Goal: Task Accomplishment & Management: Complete application form

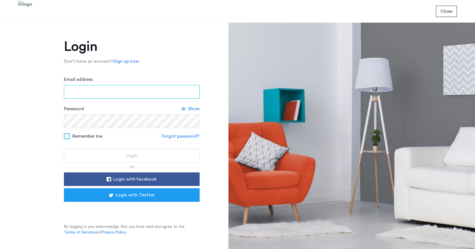
click at [113, 91] on input "Email address" at bounding box center [132, 92] width 136 height 14
click at [94, 98] on input "Email address" at bounding box center [132, 92] width 136 height 14
type input "**********"
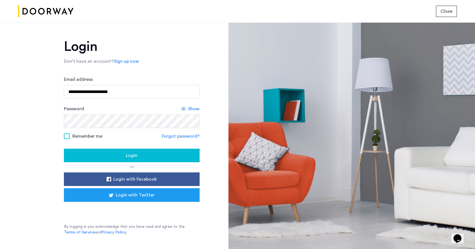
click at [102, 160] on button "Login" at bounding box center [132, 156] width 136 height 14
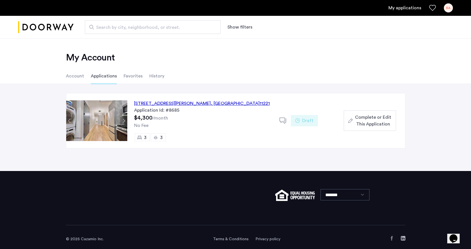
click at [365, 120] on span "Complete or Edit This Application" at bounding box center [373, 121] width 36 height 14
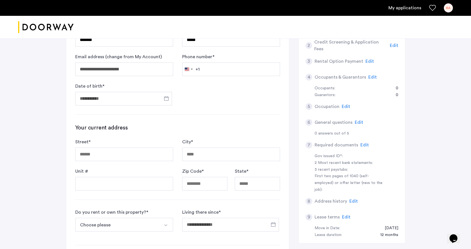
scroll to position [83, 0]
click at [126, 152] on input "Street *" at bounding box center [124, 154] width 98 height 14
click at [116, 100] on input "Date of birth *" at bounding box center [123, 99] width 97 height 14
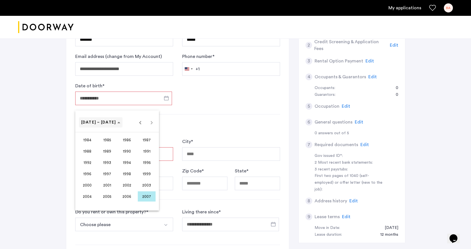
click at [97, 123] on span "[DATE] – [DATE]" at bounding box center [98, 123] width 35 height 4
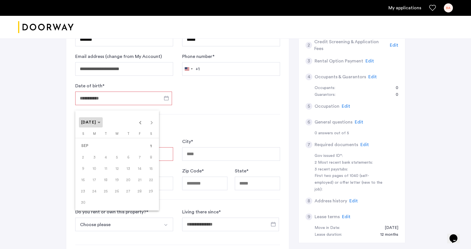
click at [96, 124] on span "[DATE]" at bounding box center [88, 123] width 15 height 4
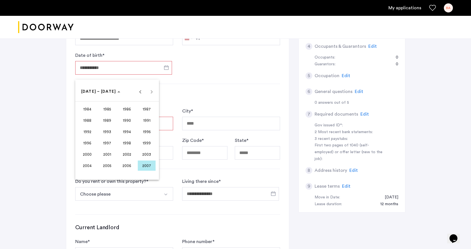
scroll to position [114, 0]
click at [93, 154] on span "2000" at bounding box center [87, 154] width 18 height 10
click at [127, 134] on span "[DATE]" at bounding box center [127, 132] width 18 height 10
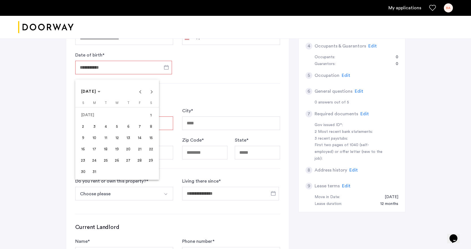
click at [136, 151] on span "21" at bounding box center [140, 149] width 10 height 10
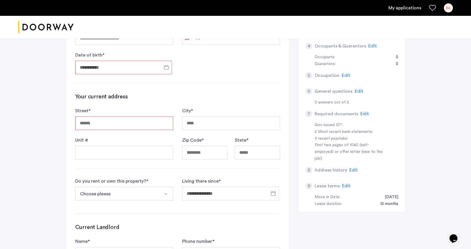
type input "**********"
click at [102, 126] on input "Street *" at bounding box center [124, 124] width 98 height 14
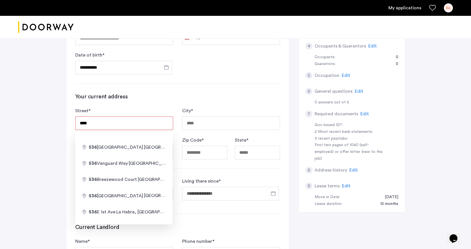
type input "**********"
type input "*********"
type input "*****"
type input "**********"
click at [209, 144] on div "Zip Code * *****" at bounding box center [204, 148] width 45 height 23
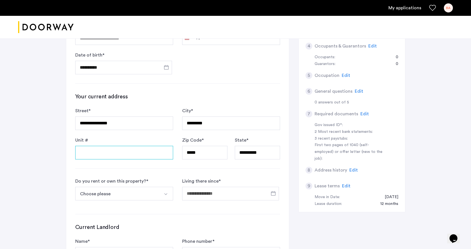
click at [134, 154] on input "Unit #" at bounding box center [124, 153] width 98 height 14
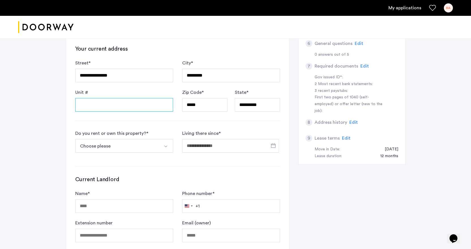
scroll to position [162, 0]
click at [125, 149] on button "Choose please" at bounding box center [117, 146] width 85 height 14
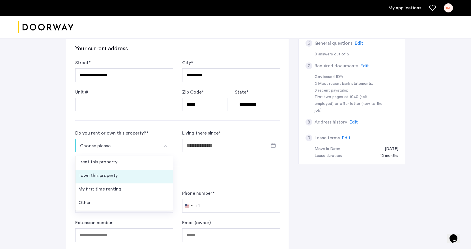
click at [115, 179] on li "I own this property" at bounding box center [124, 177] width 97 height 14
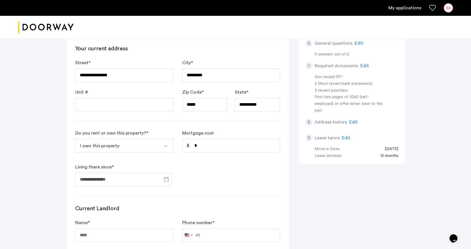
click at [127, 148] on button "I own this property" at bounding box center [117, 146] width 85 height 14
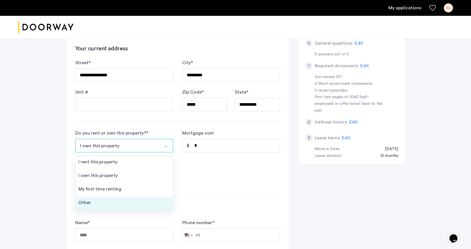
click at [109, 199] on li "Other" at bounding box center [124, 204] width 97 height 14
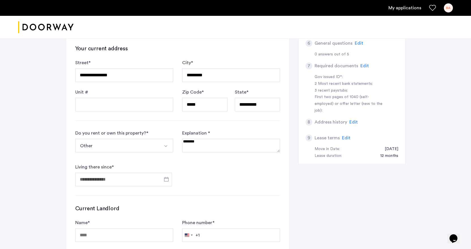
click at [190, 146] on textarea at bounding box center [231, 146] width 98 height 14
type textarea "*"
type textarea "**********"
click at [135, 175] on input "Living there since *" at bounding box center [123, 180] width 97 height 14
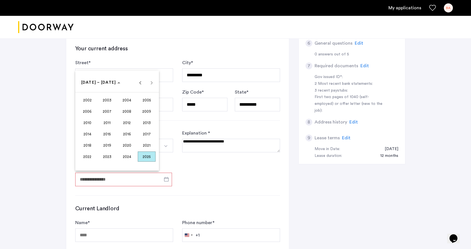
click at [129, 161] on span "2024" at bounding box center [127, 157] width 18 height 10
click at [146, 122] on span "AUG" at bounding box center [147, 123] width 18 height 10
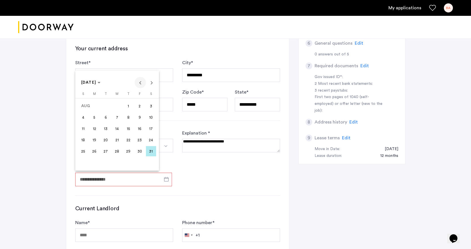
click at [141, 81] on span "Previous month" at bounding box center [140, 82] width 11 height 11
click at [108, 130] on span "11" at bounding box center [106, 129] width 10 height 10
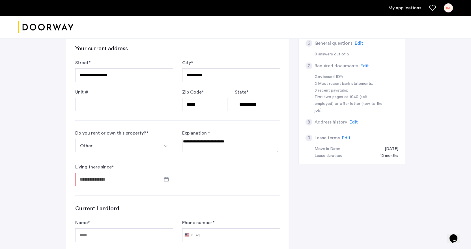
type input "**********"
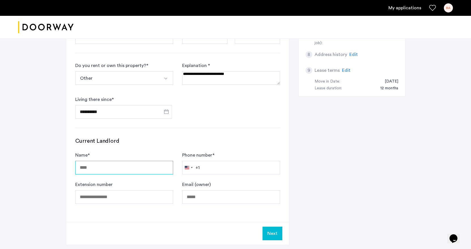
click at [134, 164] on input "Name *" at bounding box center [124, 168] width 98 height 14
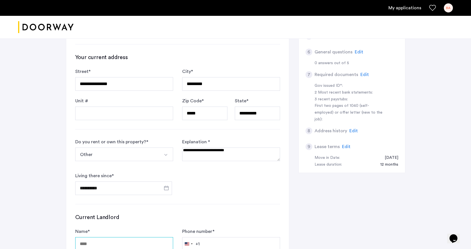
scroll to position [257, 0]
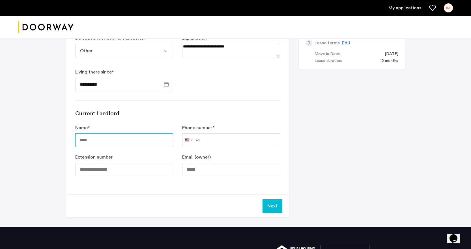
click at [114, 144] on input "Name *" at bounding box center [124, 141] width 98 height 14
type input "**********"
click at [217, 136] on input "Phone number *" at bounding box center [231, 141] width 98 height 14
type input "**********"
click at [206, 169] on input "Email (owner)" at bounding box center [231, 170] width 98 height 14
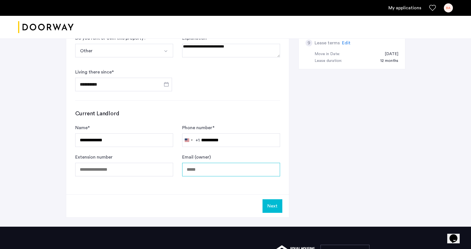
type input "*"
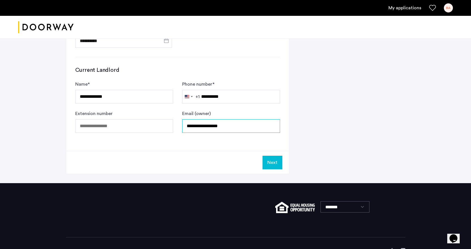
type input "**********"
click at [268, 162] on button "Next" at bounding box center [273, 163] width 20 height 14
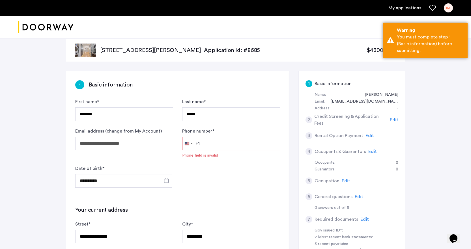
scroll to position [0, 0]
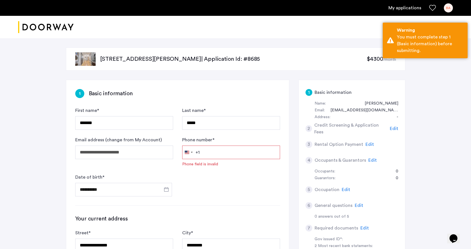
click at [222, 154] on input "Phone number *" at bounding box center [231, 153] width 98 height 14
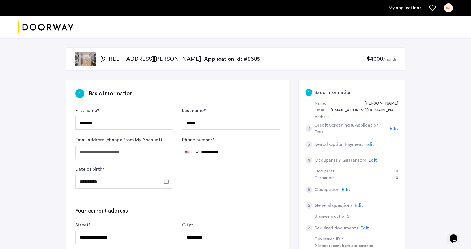
scroll to position [317, 0]
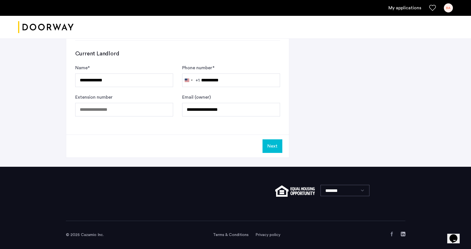
type input "**********"
click at [272, 143] on button "Next" at bounding box center [273, 146] width 20 height 14
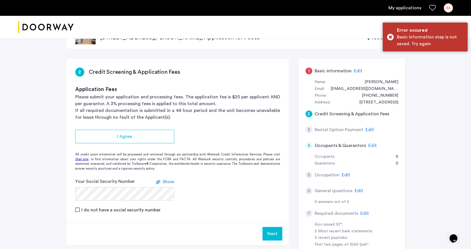
scroll to position [22, 0]
drag, startPoint x: 181, startPoint y: 139, endPoint x: 183, endPoint y: 128, distance: 11.2
click at [183, 128] on app-credit-screening "2 Credit Screening & Application Fees Application Fees Please submit your appli…" at bounding box center [177, 151] width 223 height 187
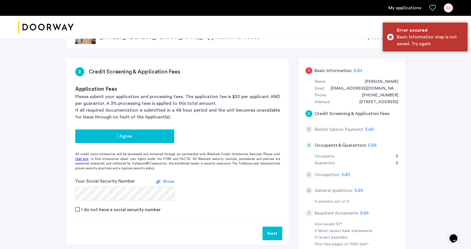
click at [149, 133] on div "I Agree" at bounding box center [125, 136] width 90 height 7
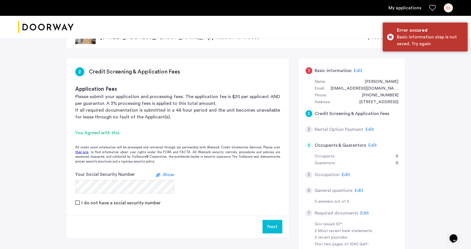
scroll to position [47, 0]
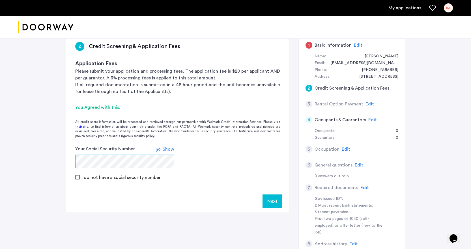
click at [74, 162] on form "Your Social Security Number Show I do not have a social security number" at bounding box center [177, 163] width 223 height 35
click at [173, 148] on span "Show" at bounding box center [169, 149] width 12 height 5
click at [161, 152] on icon at bounding box center [160, 149] width 5 height 5
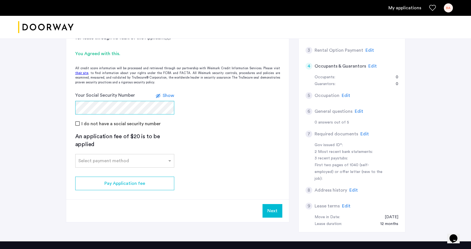
scroll to position [101, 0]
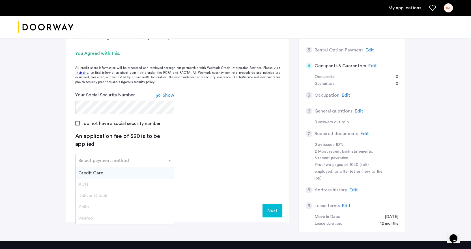
click at [113, 164] on div "Select payment method" at bounding box center [103, 160] width 51 height 7
click at [107, 179] on div "Credit Card" at bounding box center [125, 173] width 98 height 11
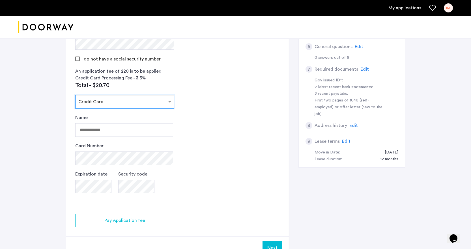
scroll to position [166, 0]
click at [109, 128] on input "Name" at bounding box center [124, 130] width 98 height 14
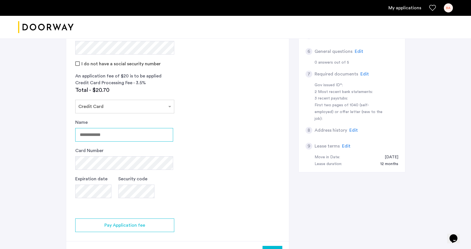
scroll to position [161, 0]
type input "**********"
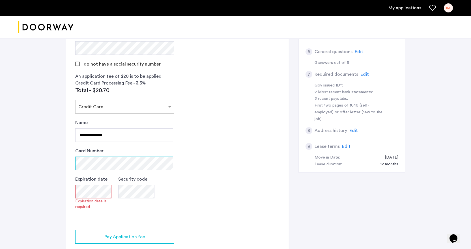
click at [109, 110] on app-payment-form "**********" at bounding box center [124, 160] width 99 height 121
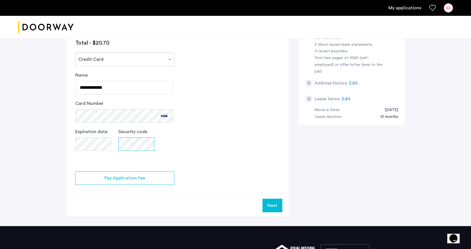
scroll to position [208, 0]
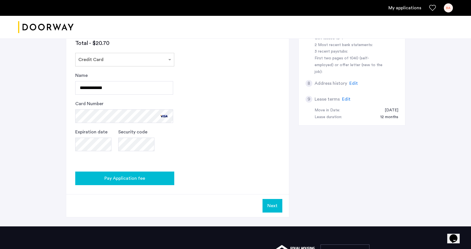
click at [154, 177] on div "Pay Application fee" at bounding box center [125, 178] width 90 height 7
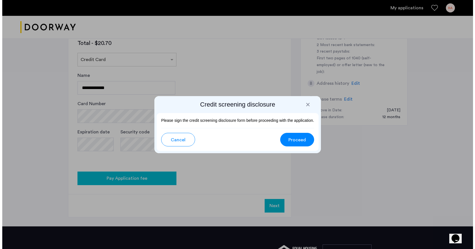
scroll to position [0, 0]
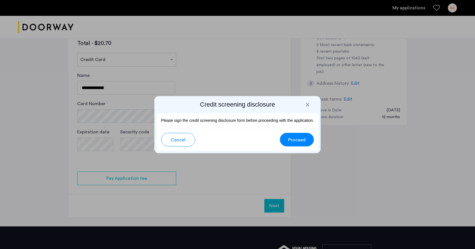
click at [296, 136] on button "Proceed" at bounding box center [297, 140] width 34 height 14
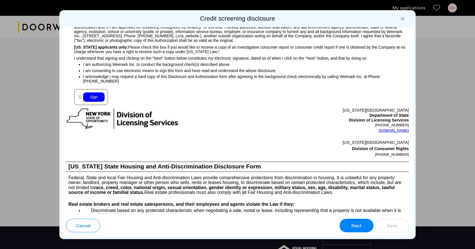
scroll to position [595, 0]
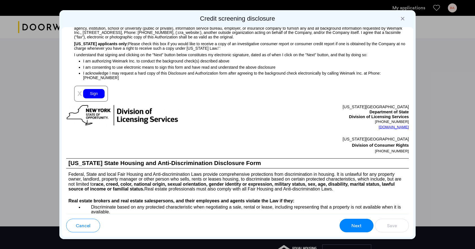
click at [92, 98] on div "Sign" at bounding box center [94, 93] width 22 height 9
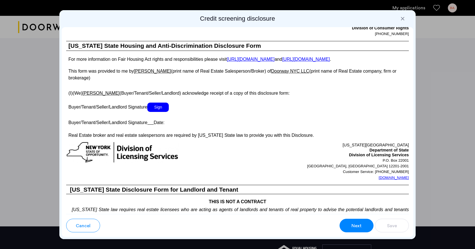
scroll to position [973, 0]
click at [162, 111] on span "Sign" at bounding box center [158, 106] width 22 height 9
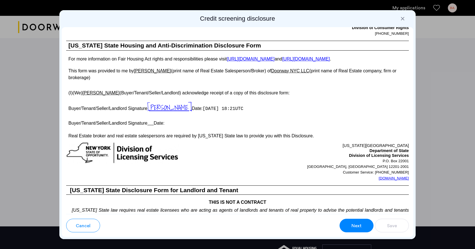
click at [163, 111] on span "[PERSON_NAME]" at bounding box center [169, 107] width 44 height 11
click at [165, 119] on p at bounding box center [237, 116] width 343 height 6
drag, startPoint x: 147, startPoint y: 112, endPoint x: 172, endPoint y: 108, distance: 24.9
click at [172, 108] on p "Buyer/Tenant/Seller/Landlord Signature [PERSON_NAME] Date: [DATE] 18:21UTC" at bounding box center [237, 107] width 343 height 10
click at [88, 232] on button "Cancel" at bounding box center [83, 226] width 34 height 14
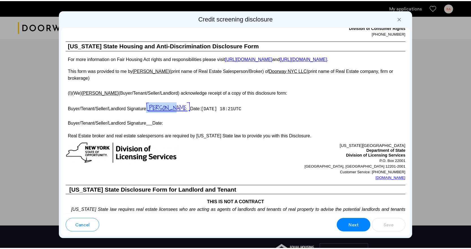
scroll to position [208, 0]
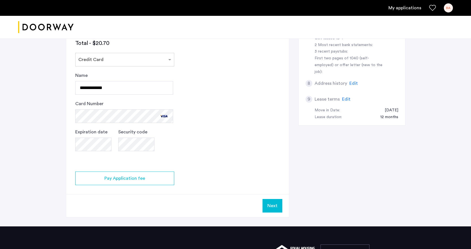
click at [278, 201] on button "Next" at bounding box center [273, 206] width 20 height 14
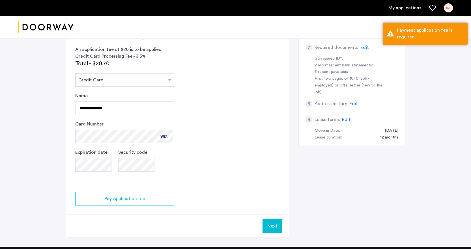
scroll to position [188, 0]
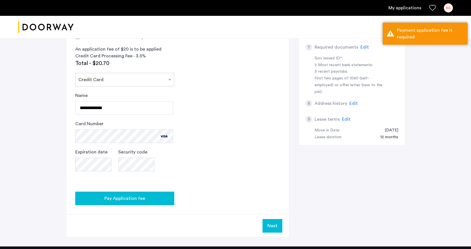
click at [115, 196] on span "Pay Application fee" at bounding box center [124, 198] width 41 height 7
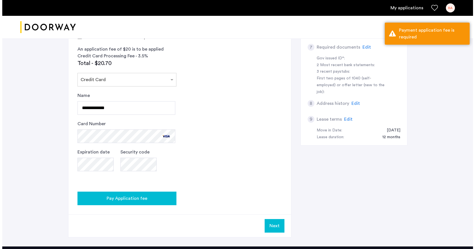
scroll to position [0, 0]
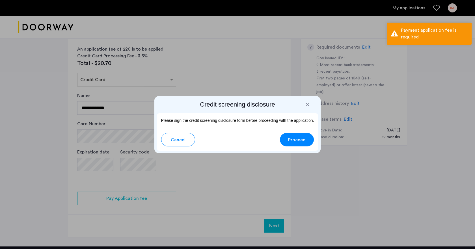
click at [289, 137] on span "Proceed" at bounding box center [297, 140] width 18 height 7
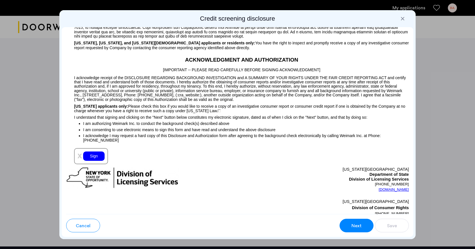
scroll to position [527, 0]
click at [91, 161] on div "Sign" at bounding box center [94, 156] width 22 height 9
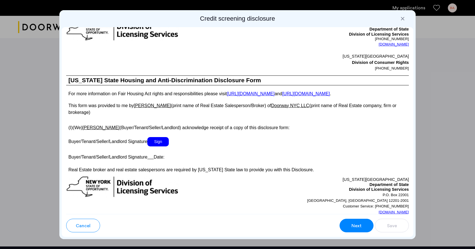
scroll to position [939, 0]
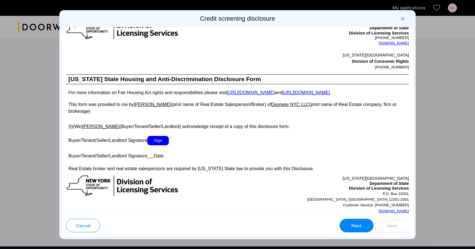
click at [156, 145] on span "Sign" at bounding box center [158, 140] width 22 height 9
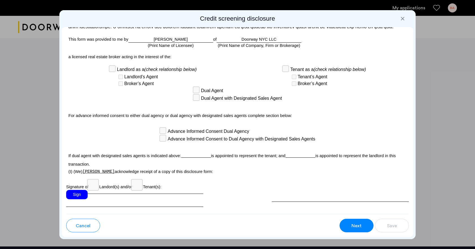
scroll to position [1543, 0]
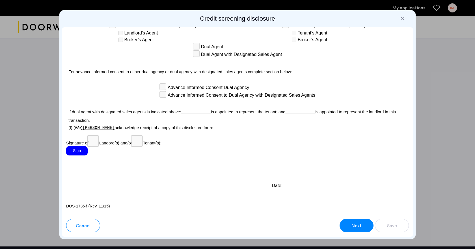
click at [77, 156] on div "Sign" at bounding box center [134, 167] width 137 height 43
click at [79, 148] on div "Sign" at bounding box center [77, 150] width 22 height 9
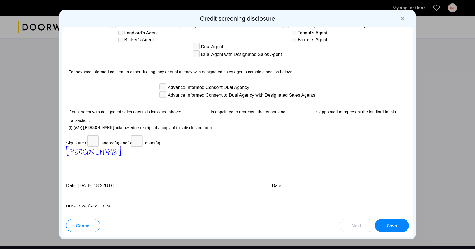
click at [397, 226] on span "Save" at bounding box center [392, 226] width 10 height 7
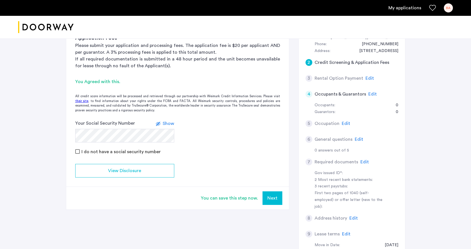
scroll to position [73, 0]
click at [267, 196] on button "Next" at bounding box center [273, 199] width 20 height 14
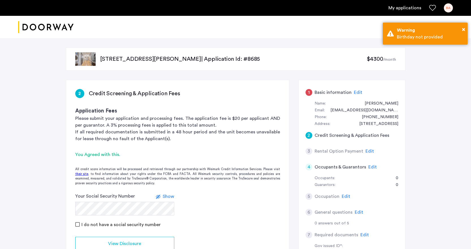
scroll to position [0, 0]
click at [354, 92] on span "Edit" at bounding box center [358, 92] width 8 height 5
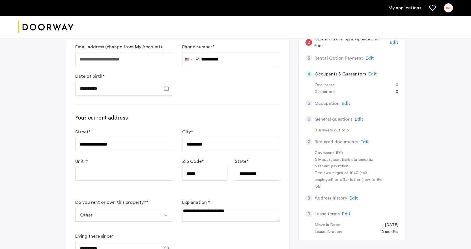
scroll to position [96, 0]
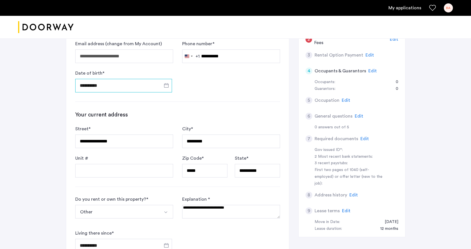
click at [93, 85] on input "**********" at bounding box center [123, 86] width 97 height 14
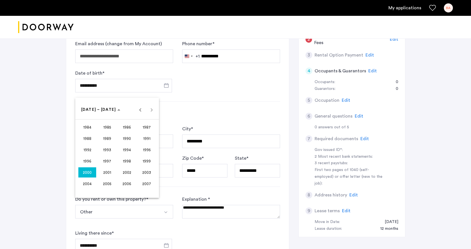
click at [92, 85] on div at bounding box center [235, 124] width 471 height 249
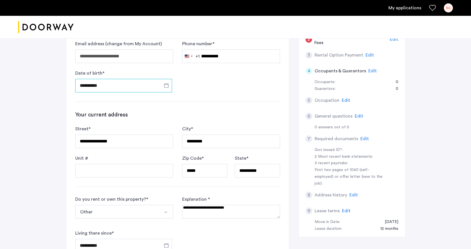
click at [91, 86] on input "**********" at bounding box center [123, 86] width 97 height 14
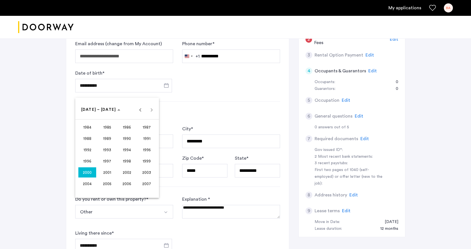
click at [168, 87] on div at bounding box center [235, 124] width 471 height 249
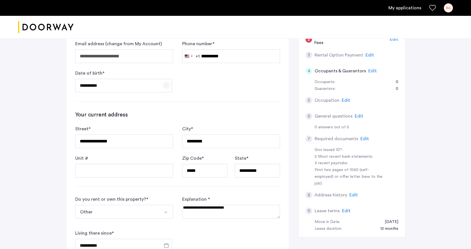
click at [165, 89] on span "Open calendar" at bounding box center [167, 86] width 14 height 14
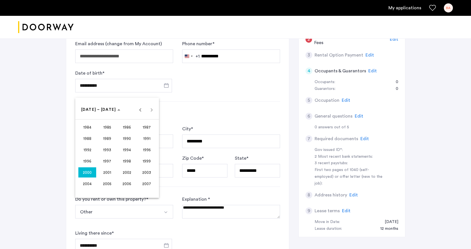
click at [93, 167] on button "2000" at bounding box center [88, 172] width 20 height 11
click at [126, 148] on span "[DATE]" at bounding box center [127, 150] width 18 height 10
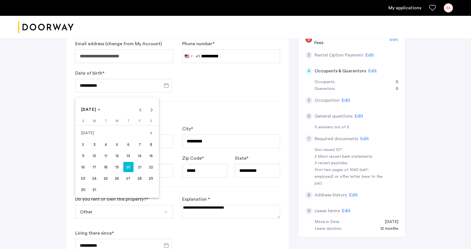
click at [139, 168] on span "21" at bounding box center [140, 167] width 10 height 10
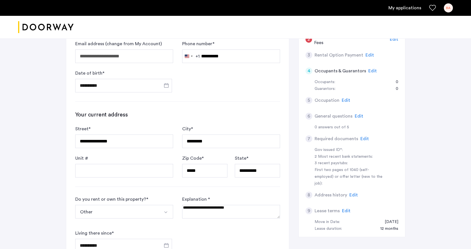
type input "**********"
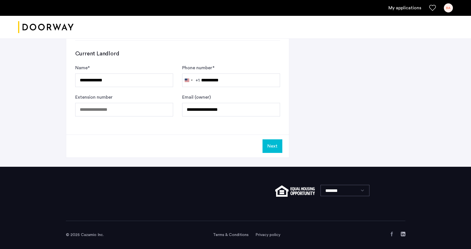
scroll to position [249, 0]
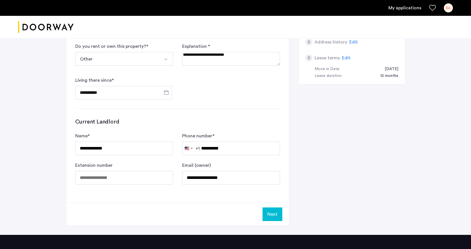
click at [268, 209] on button "Next" at bounding box center [273, 215] width 20 height 14
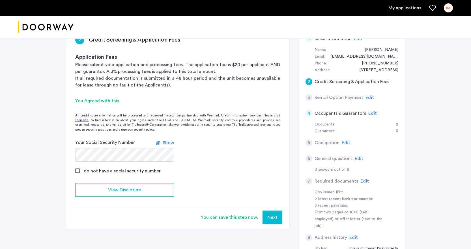
scroll to position [54, 0]
click at [281, 220] on button "Next" at bounding box center [273, 218] width 20 height 14
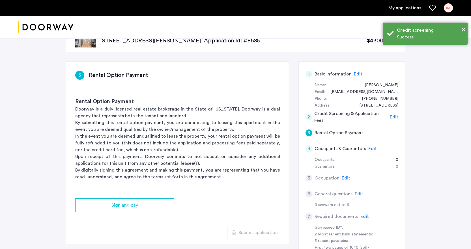
scroll to position [19, 0]
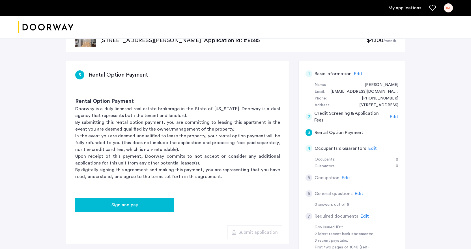
click at [130, 205] on span "Sign and pay" at bounding box center [124, 205] width 27 height 7
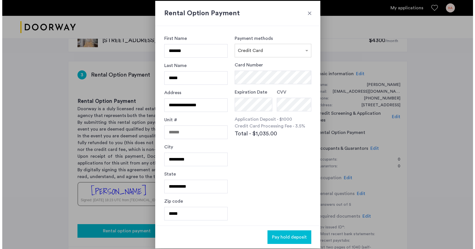
scroll to position [0, 0]
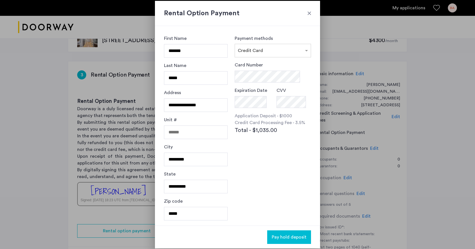
click at [310, 11] on div at bounding box center [310, 13] width 6 height 6
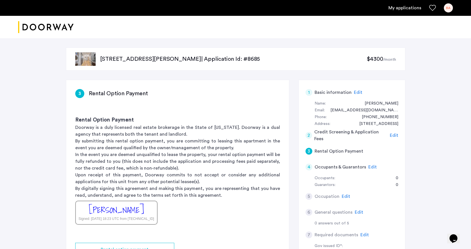
click at [212, 87] on div "3 Rental Option Payment" at bounding box center [177, 89] width 223 height 18
drag, startPoint x: 101, startPoint y: 57, endPoint x: 219, endPoint y: 59, distance: 118.0
click at [219, 59] on p "[STREET_ADDRESS][PERSON_NAME] | Application Id: #8685" at bounding box center [233, 59] width 267 height 8
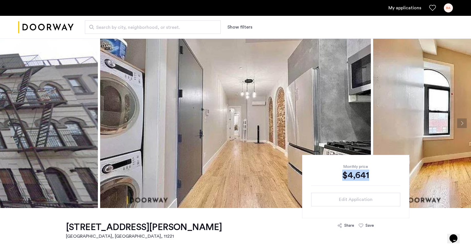
drag, startPoint x: 374, startPoint y: 177, endPoint x: 338, endPoint y: 179, distance: 35.7
click at [338, 179] on div "$4,641" at bounding box center [355, 175] width 89 height 11
copy div "$4,641"
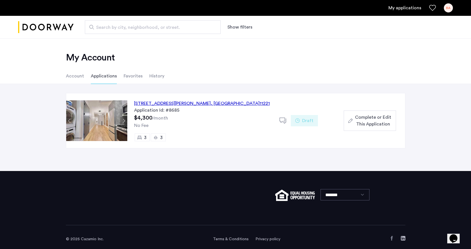
drag, startPoint x: 239, startPoint y: 103, endPoint x: 135, endPoint y: 102, distance: 104.1
click at [135, 102] on div "856 Greene Avenue, Unit 5L, Brooklyn , NY 11221 Application Id: #8685 $4,300 /m…" at bounding box center [203, 120] width 152 height 55
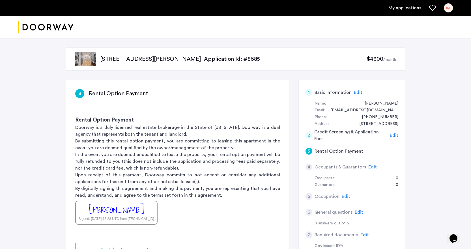
drag, startPoint x: 217, startPoint y: 60, endPoint x: 100, endPoint y: 61, distance: 116.3
click at [100, 61] on p "[STREET_ADDRESS][PERSON_NAME] | Application Id: #8685" at bounding box center [233, 59] width 267 height 8
